Goal: Entertainment & Leisure: Consume media (video, audio)

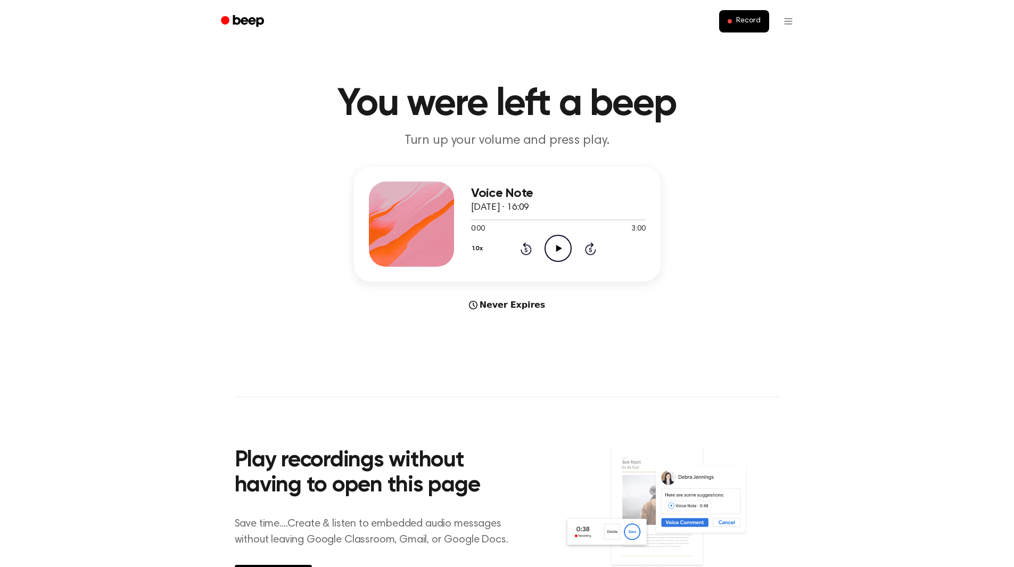
click at [552, 246] on icon "Play Audio" at bounding box center [557, 248] width 27 height 27
click at [609, 216] on div at bounding box center [558, 219] width 175 height 9
click at [601, 220] on div at bounding box center [558, 219] width 175 height 1
drag, startPoint x: 640, startPoint y: 221, endPoint x: 585, endPoint y: 220, distance: 54.3
click at [585, 220] on div at bounding box center [558, 219] width 175 height 1
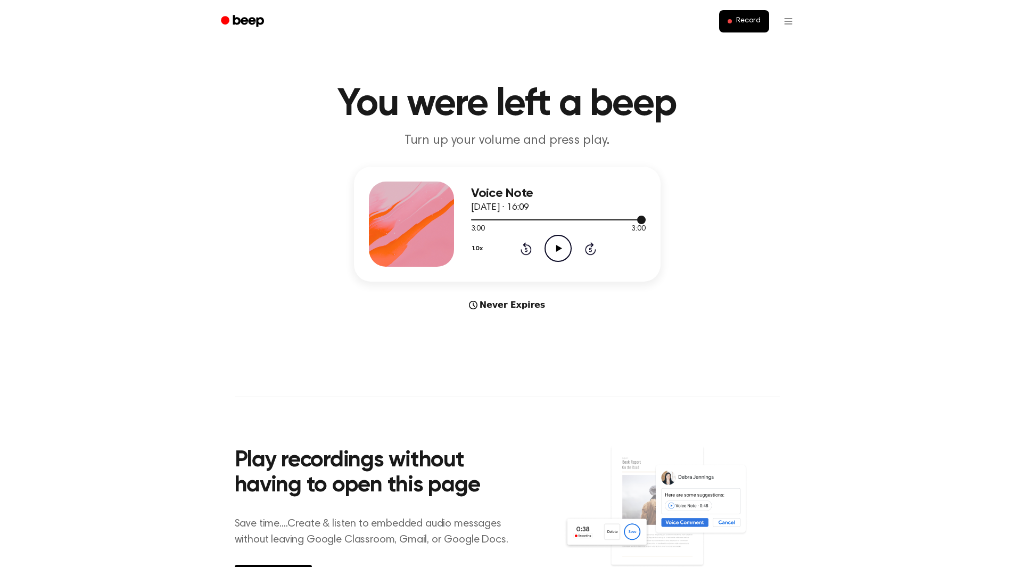
drag, startPoint x: 641, startPoint y: 217, endPoint x: 603, endPoint y: 218, distance: 37.3
click at [603, 218] on div at bounding box center [558, 219] width 175 height 9
click at [558, 247] on icon at bounding box center [559, 248] width 6 height 7
click at [593, 247] on icon "Skip 5 seconds" at bounding box center [590, 249] width 12 height 14
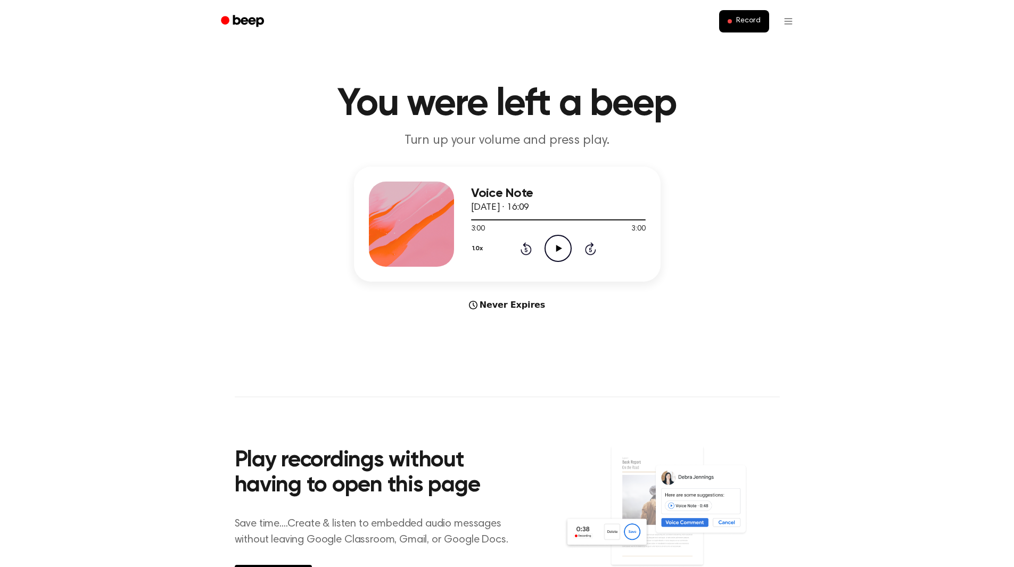
click at [526, 247] on icon "Rewind 5 seconds" at bounding box center [526, 249] width 12 height 14
click at [527, 247] on icon "Rewind 5 seconds" at bounding box center [526, 249] width 12 height 14
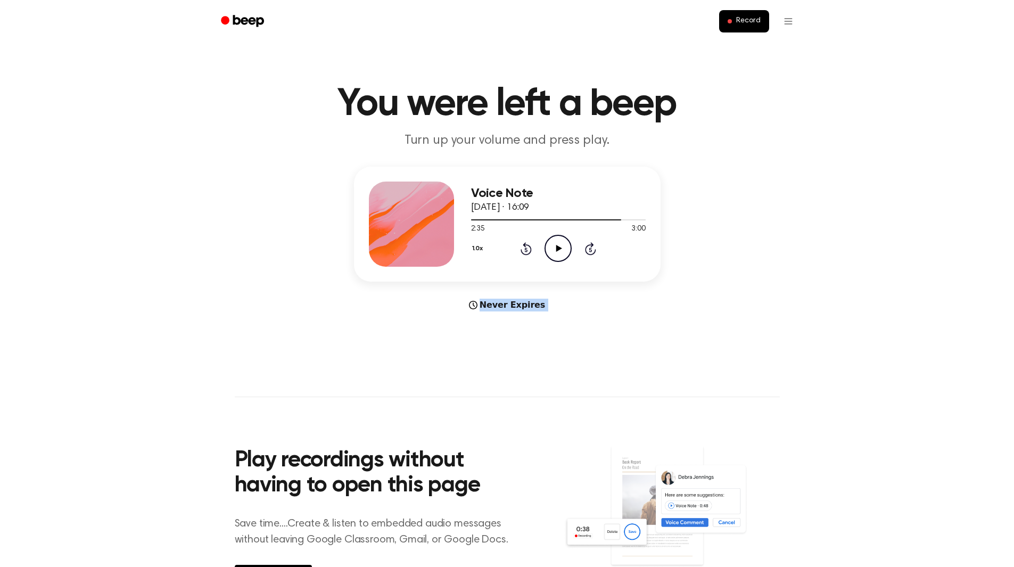
click at [527, 247] on icon "Rewind 5 seconds" at bounding box center [526, 249] width 12 height 14
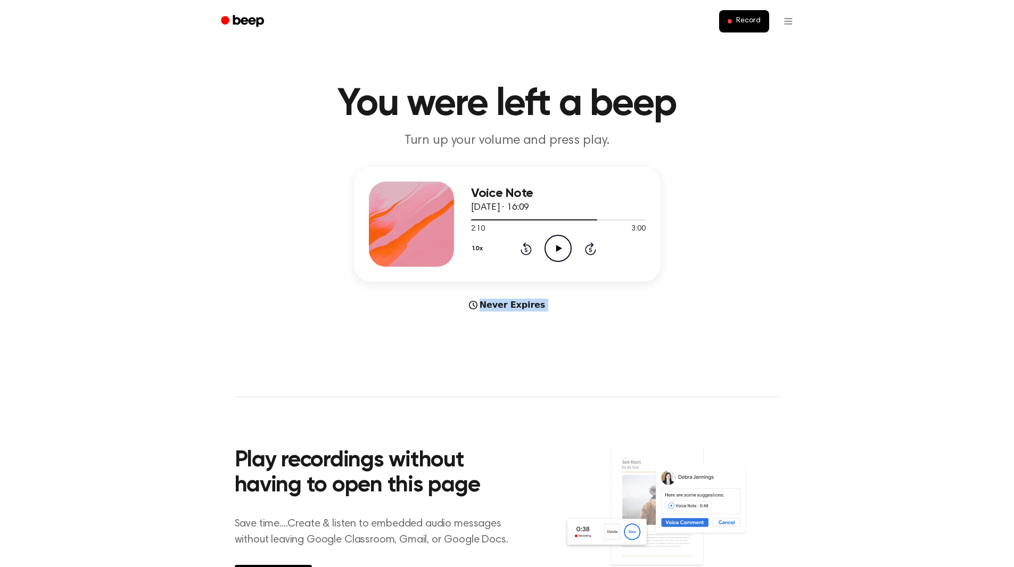
click at [527, 247] on icon "Rewind 5 seconds" at bounding box center [526, 249] width 12 height 14
click at [558, 245] on icon "Play Audio" at bounding box center [557, 248] width 27 height 27
